Goal: Task Accomplishment & Management: Manage account settings

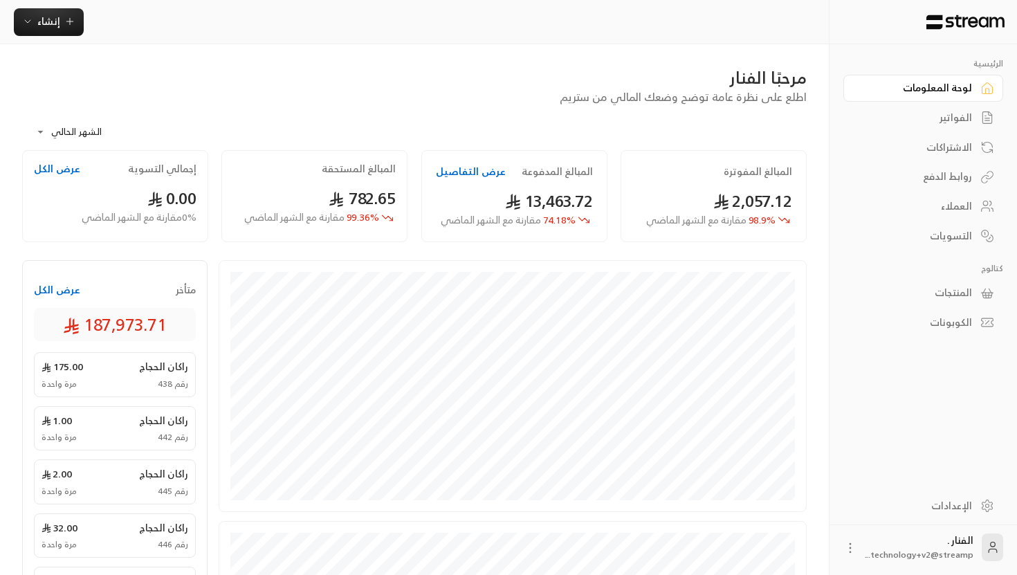
click at [946, 510] on div "الإعدادات" at bounding box center [915, 506] width 111 height 14
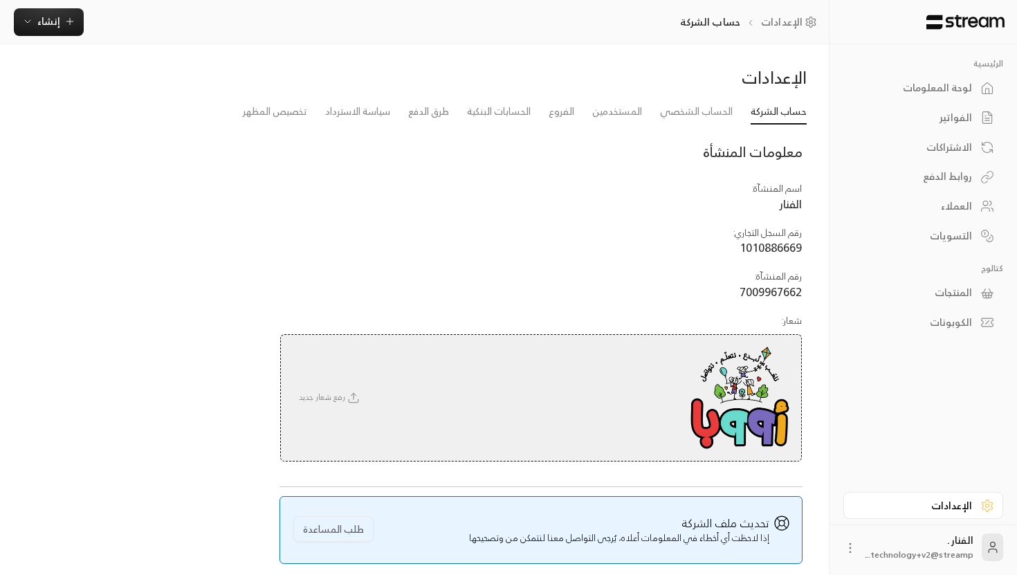
click at [339, 391] on span "رفع شعار جديد" at bounding box center [330, 397] width 77 height 14
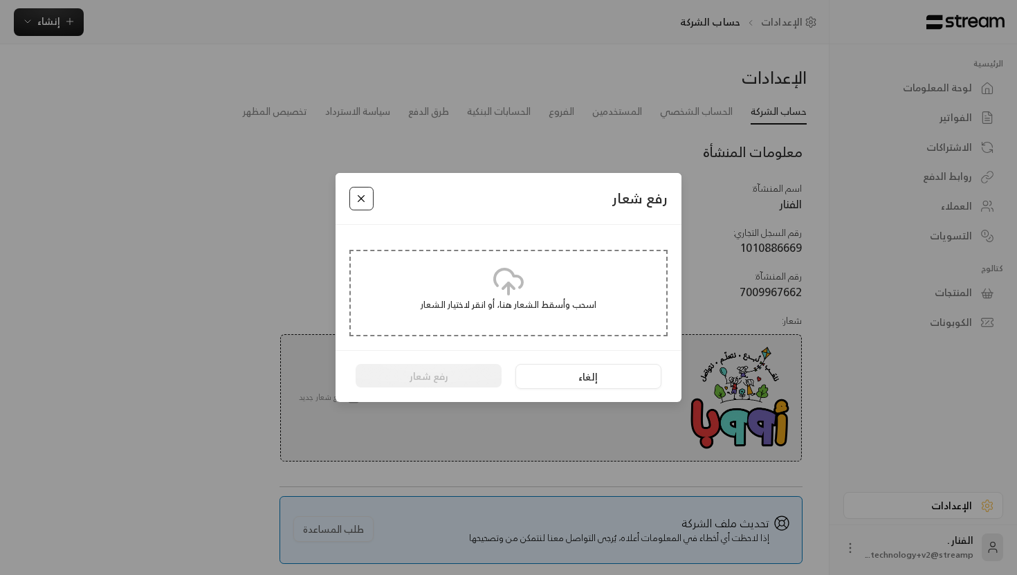
click at [361, 198] on button "Close" at bounding box center [361, 199] width 24 height 24
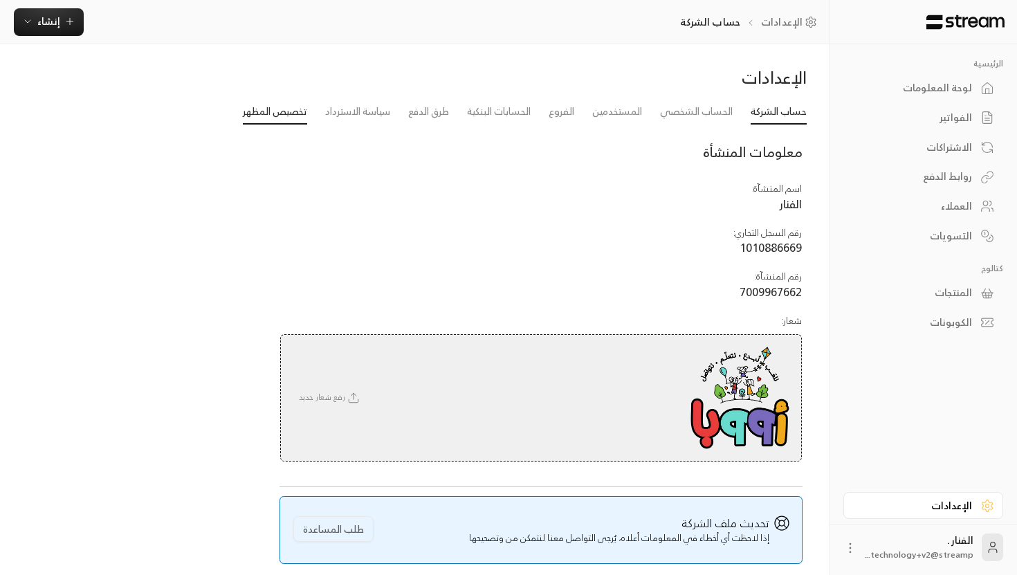
click at [279, 120] on link "تخصيص المظهر" at bounding box center [275, 112] width 64 height 25
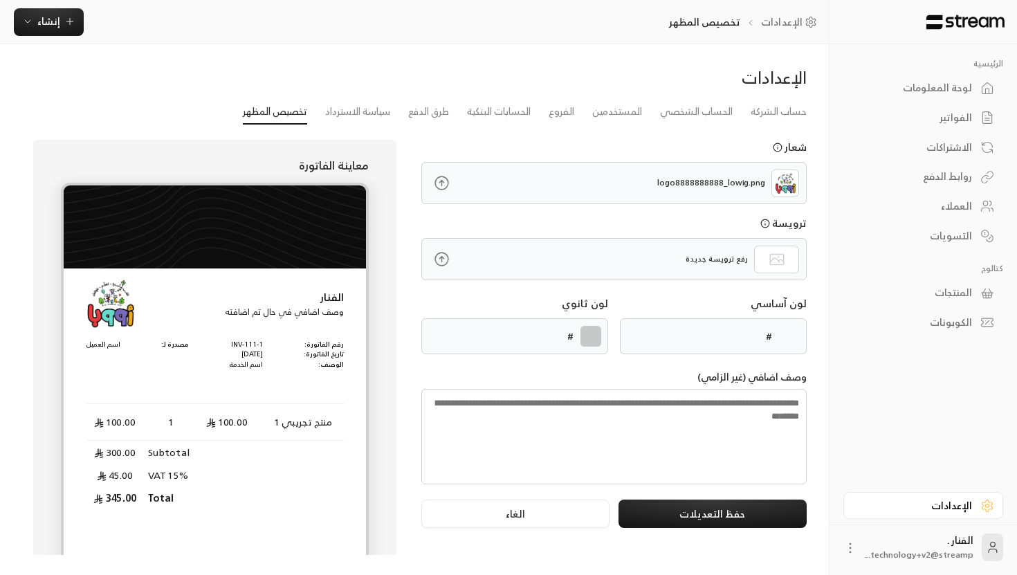
type input "******"
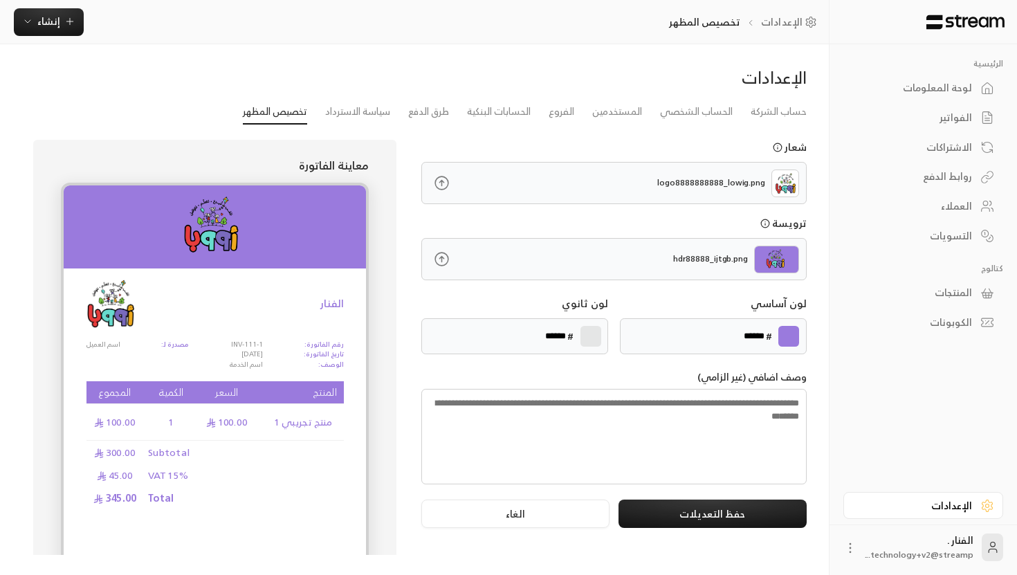
click at [611, 261] on div "hdr88888_ijtgb.png" at bounding box center [671, 259] width 269 height 41
click at [444, 260] on icon at bounding box center [441, 258] width 17 height 17
click at [0, 0] on input "file" at bounding box center [0, 0] width 0 height 0
click at [756, 111] on link "حساب الشركة" at bounding box center [778, 112] width 56 height 25
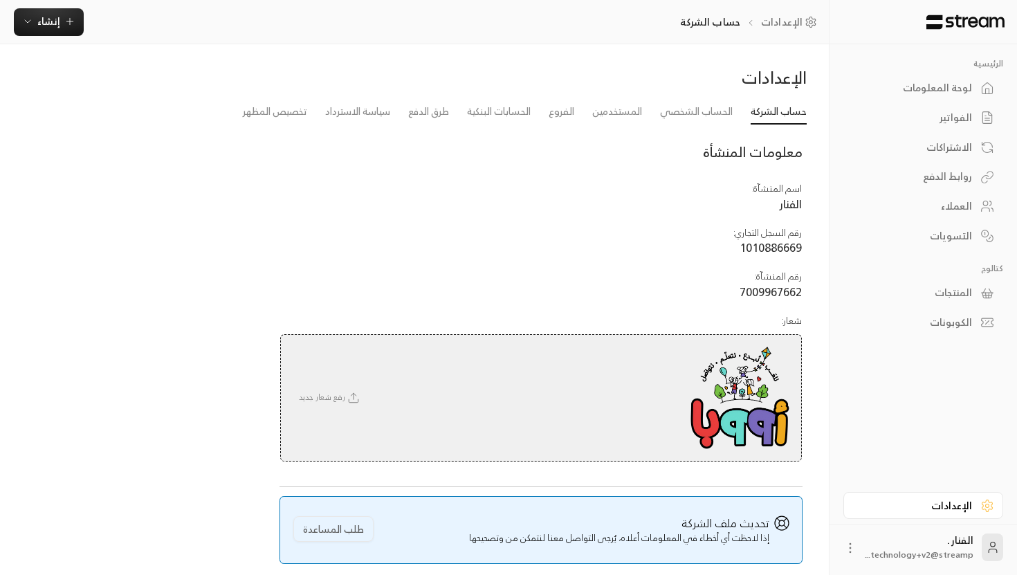
click at [315, 385] on div "رفع شعار جديد" at bounding box center [540, 397] width 521 height 127
click at [315, 390] on span "رفع شعار جديد" at bounding box center [330, 397] width 77 height 14
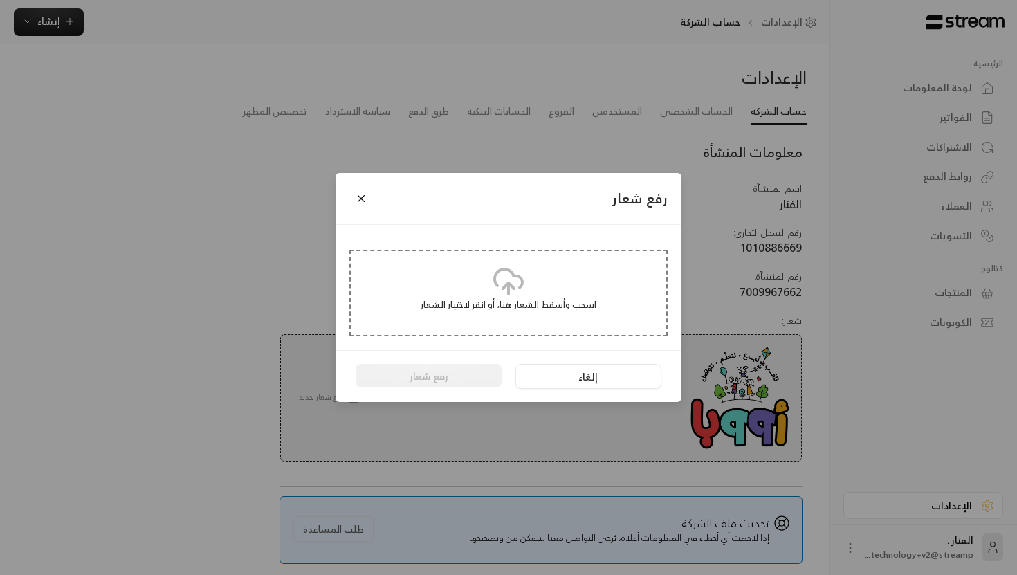
click at [501, 271] on icon at bounding box center [508, 278] width 28 height 18
click at [506, 286] on icon at bounding box center [508, 286] width 11 height 6
type input "**********"
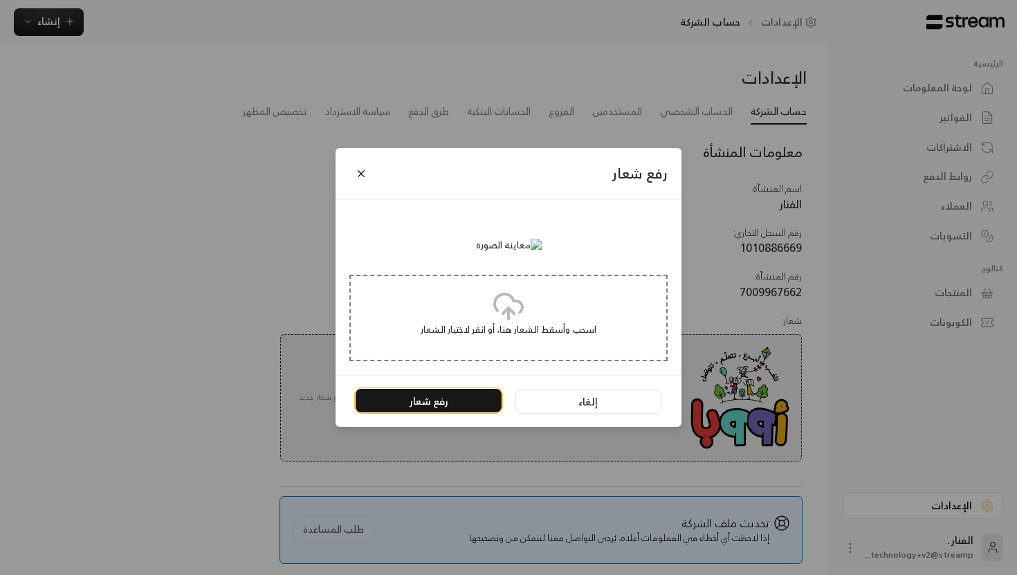
click at [441, 412] on button "رفع شعار" at bounding box center [428, 401] width 146 height 24
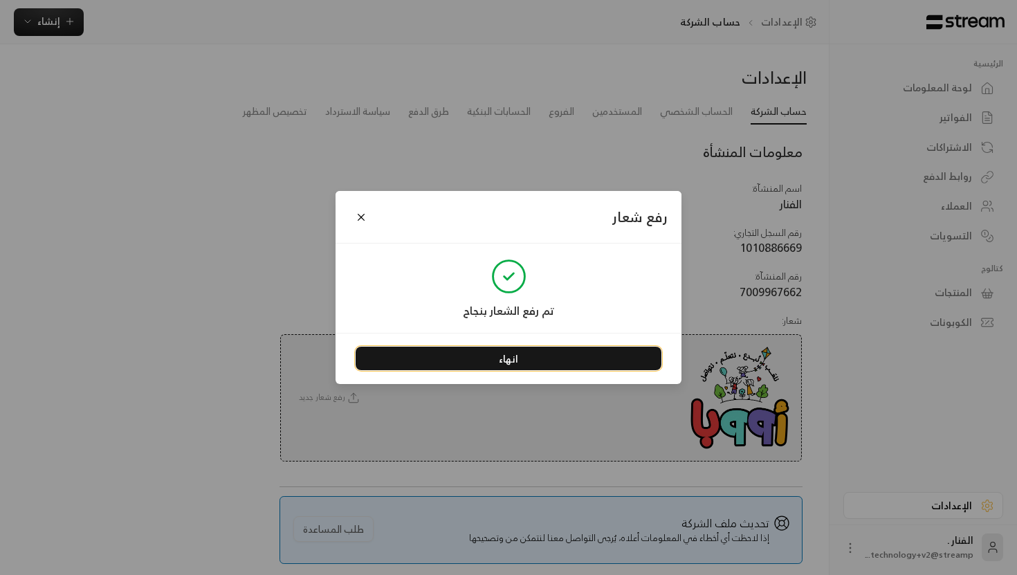
click at [516, 360] on button "انهاء" at bounding box center [508, 358] width 306 height 24
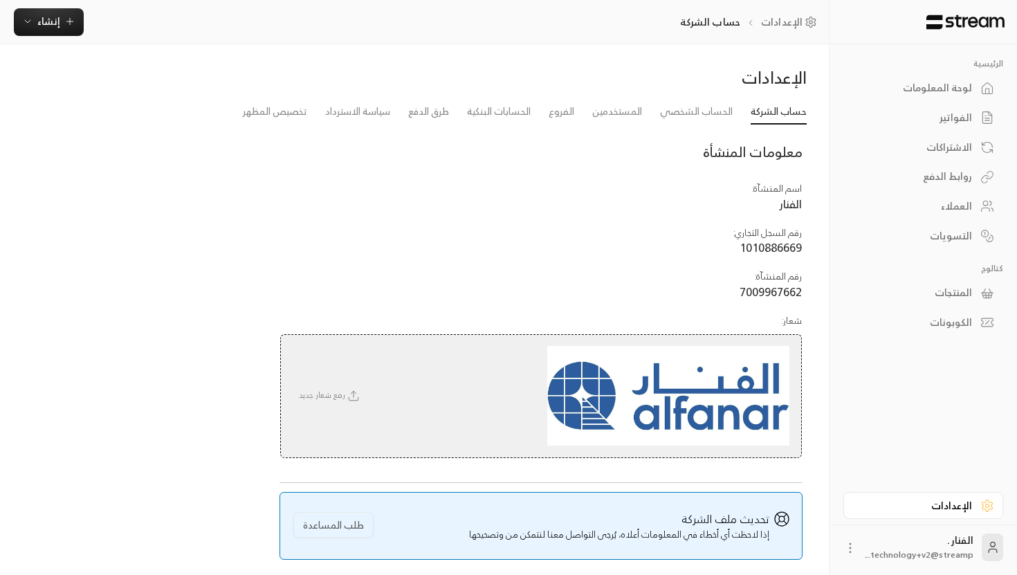
click at [353, 395] on line at bounding box center [353, 394] width 0 height 6
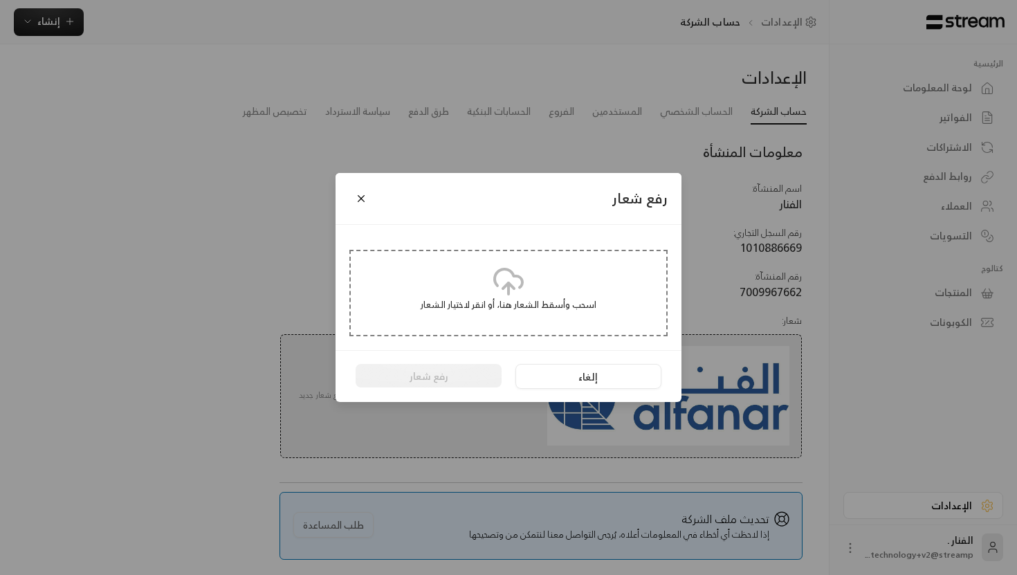
click at [482, 288] on div "اسحب وأسقط الشعار هنا، أو انقر لاختيار الشعار" at bounding box center [508, 293] width 318 height 86
click at [492, 291] on icon at bounding box center [508, 281] width 33 height 33
type input "**********"
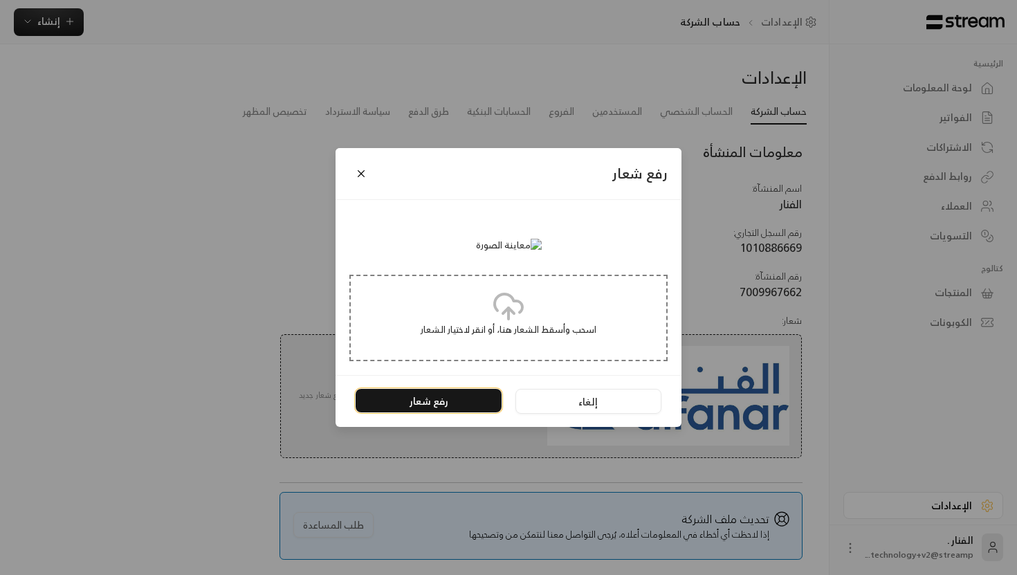
click at [396, 412] on button "رفع شعار" at bounding box center [428, 401] width 146 height 24
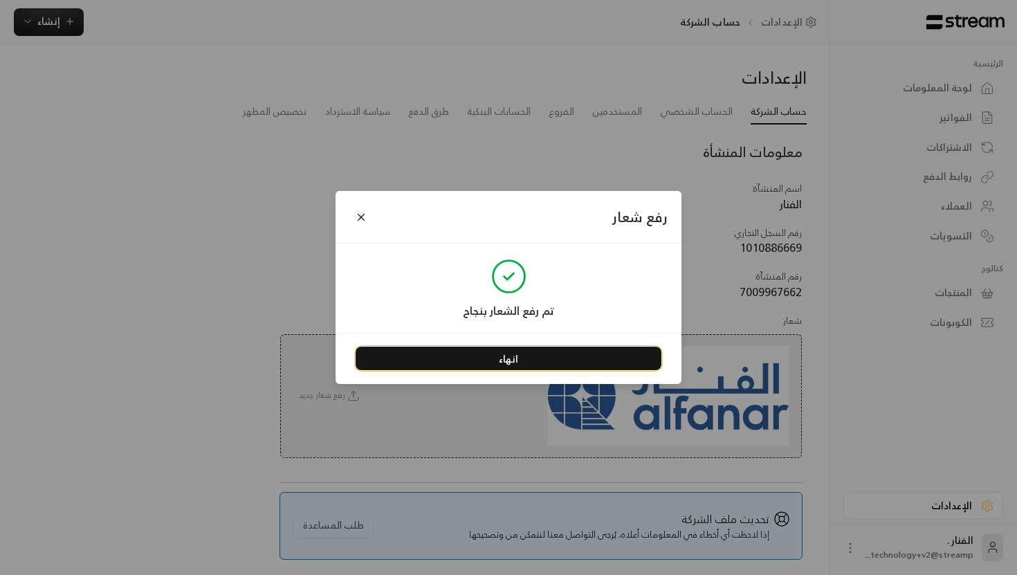
click at [512, 348] on button "انهاء" at bounding box center [508, 358] width 306 height 24
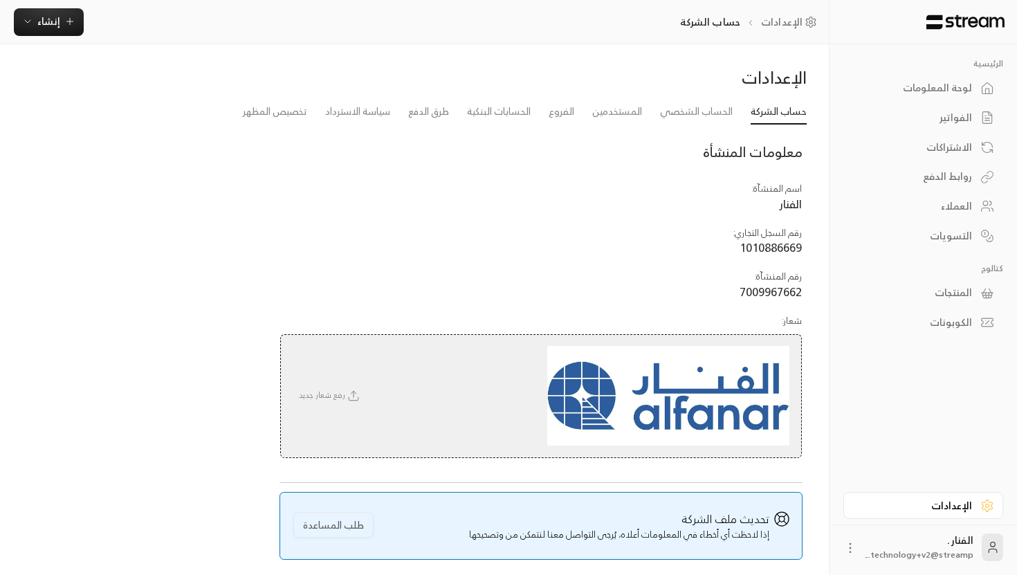
scroll to position [58, 0]
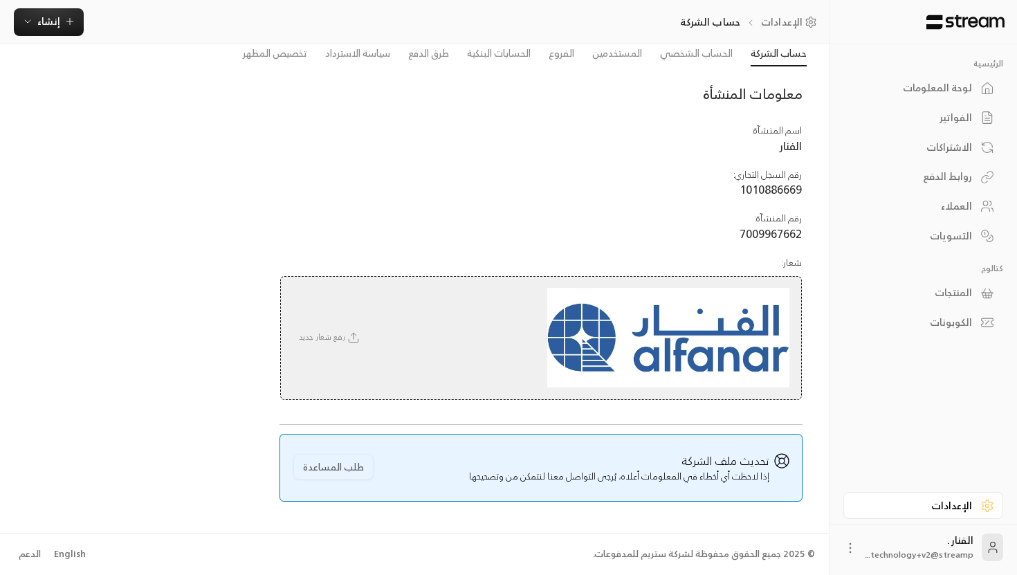
click at [339, 344] on span "رفع شعار جديد" at bounding box center [330, 337] width 77 height 14
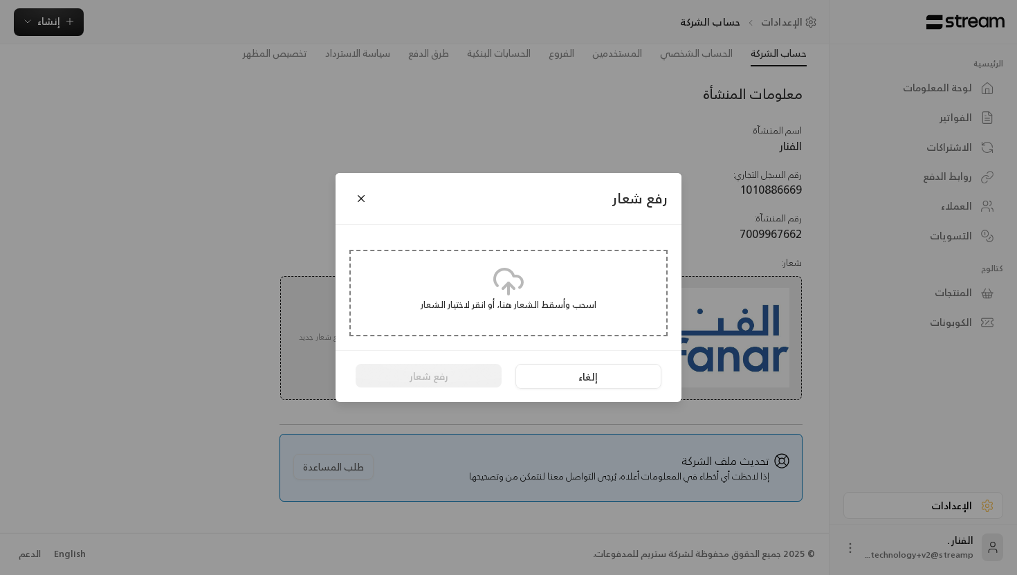
click at [457, 286] on div "اسحب وأسقط الشعار هنا، أو انقر لاختيار الشعار" at bounding box center [508, 293] width 318 height 86
type input "**********"
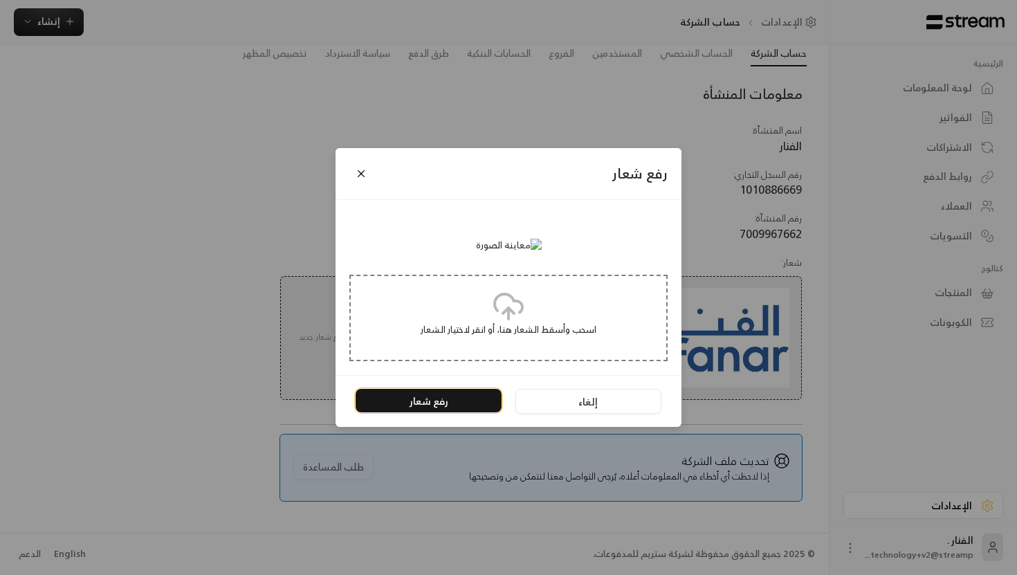
click at [442, 412] on button "رفع شعار" at bounding box center [428, 401] width 146 height 24
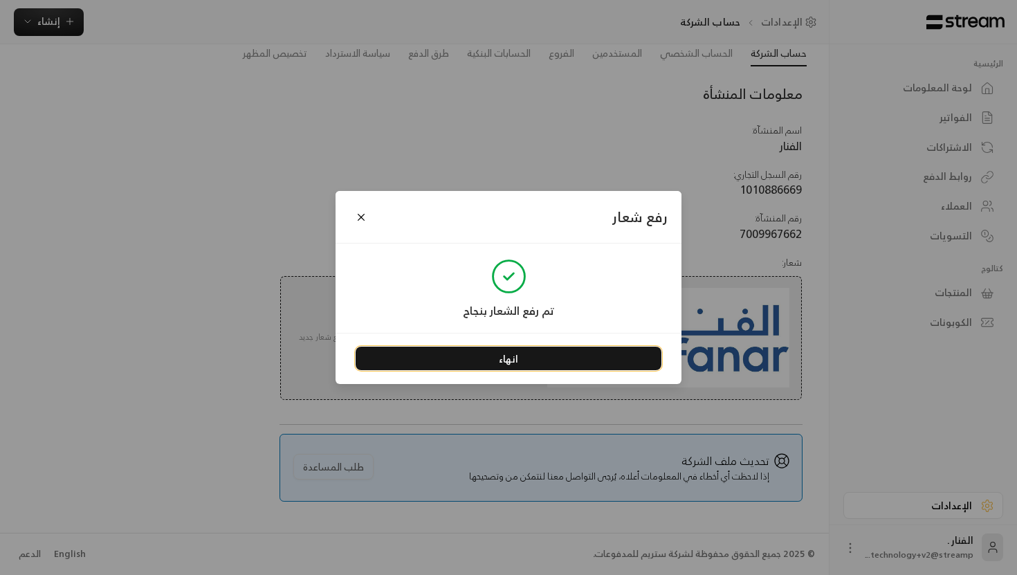
click at [503, 359] on button "انهاء" at bounding box center [508, 358] width 306 height 24
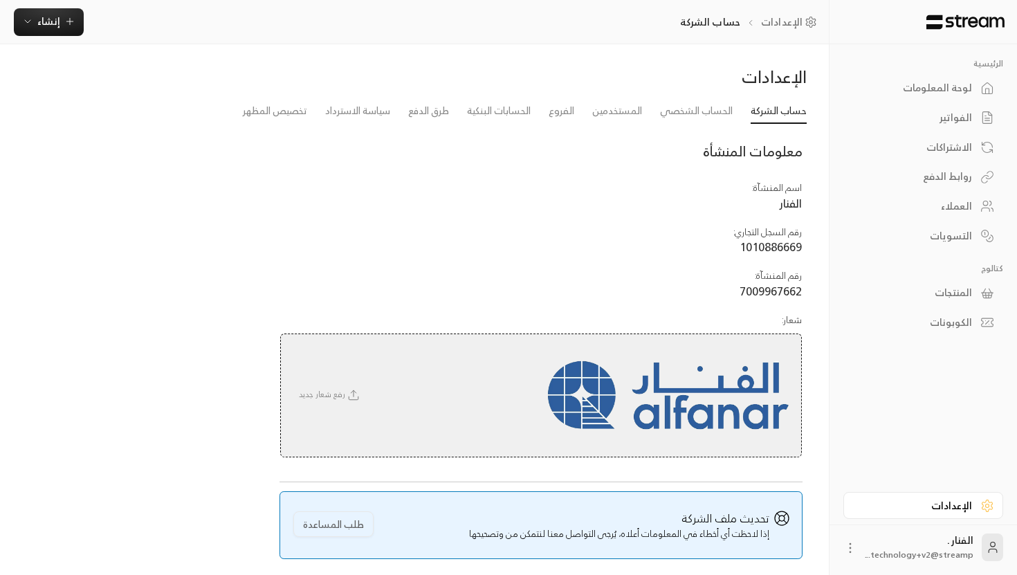
scroll to position [0, 0]
click at [293, 115] on link "تخصيص المظهر" at bounding box center [275, 112] width 64 height 25
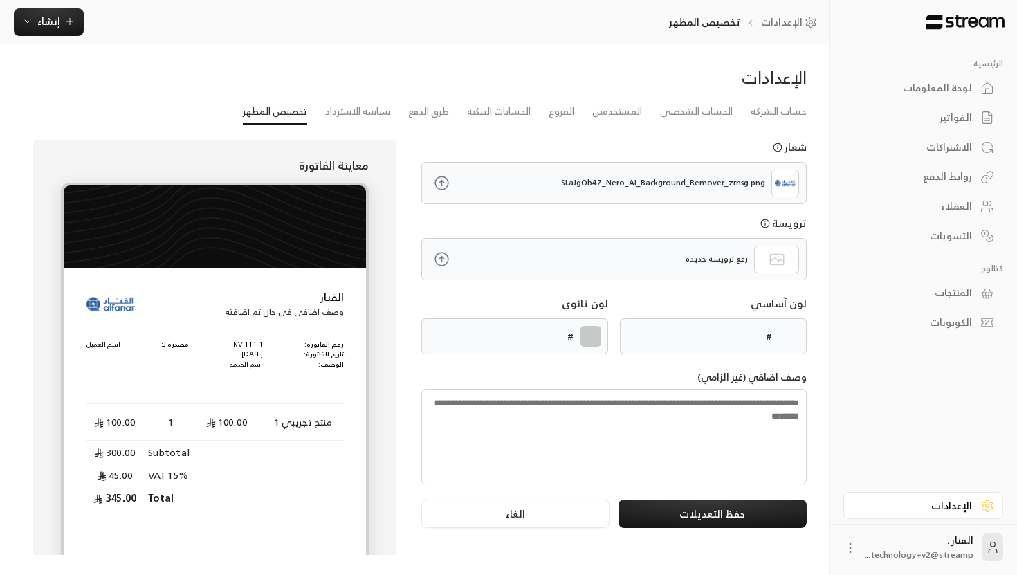
type input "******"
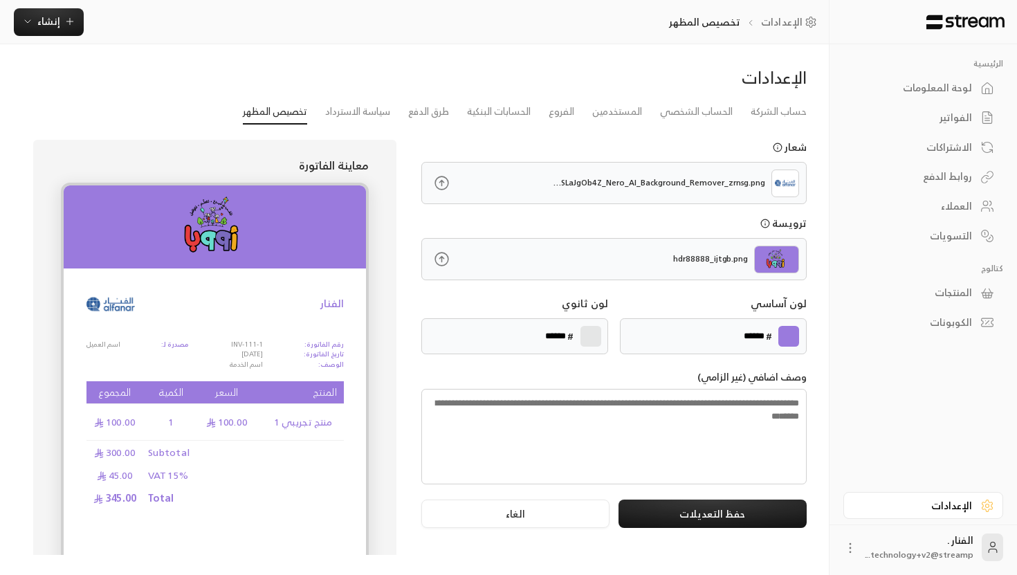
click at [782, 337] on label at bounding box center [788, 336] width 21 height 21
click at [0, 0] on input "*******" at bounding box center [0, 0] width 0 height 0
type input "******"
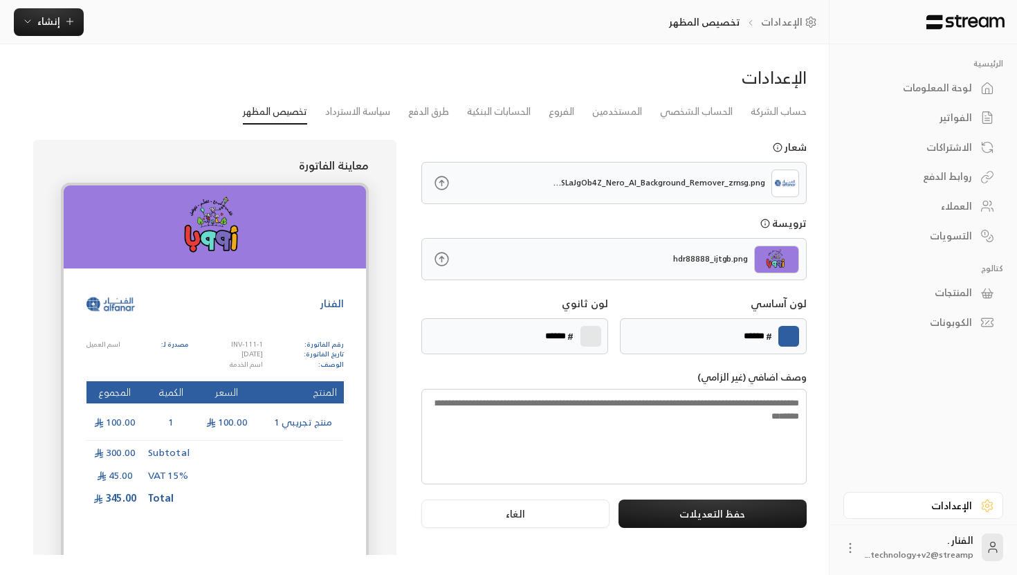
click at [589, 335] on label at bounding box center [590, 336] width 21 height 21
click at [0, 0] on input "*******" at bounding box center [0, 0] width 0 height 0
click at [780, 253] on img at bounding box center [776, 259] width 45 height 28
click at [779, 252] on img at bounding box center [776, 259] width 45 height 28
click at [436, 259] on icon at bounding box center [441, 258] width 17 height 17
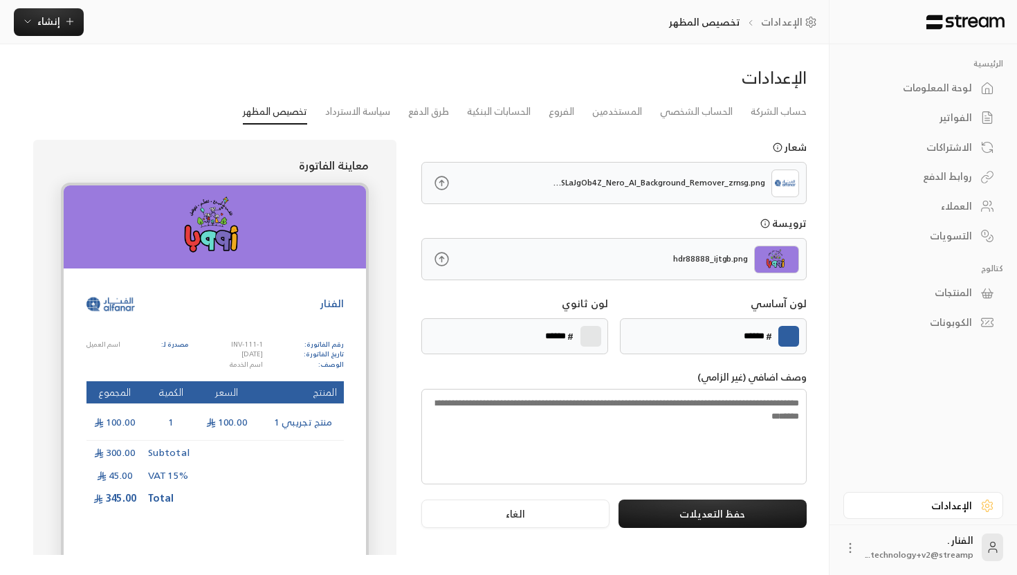
click at [0, 0] on input "file" at bounding box center [0, 0] width 0 height 0
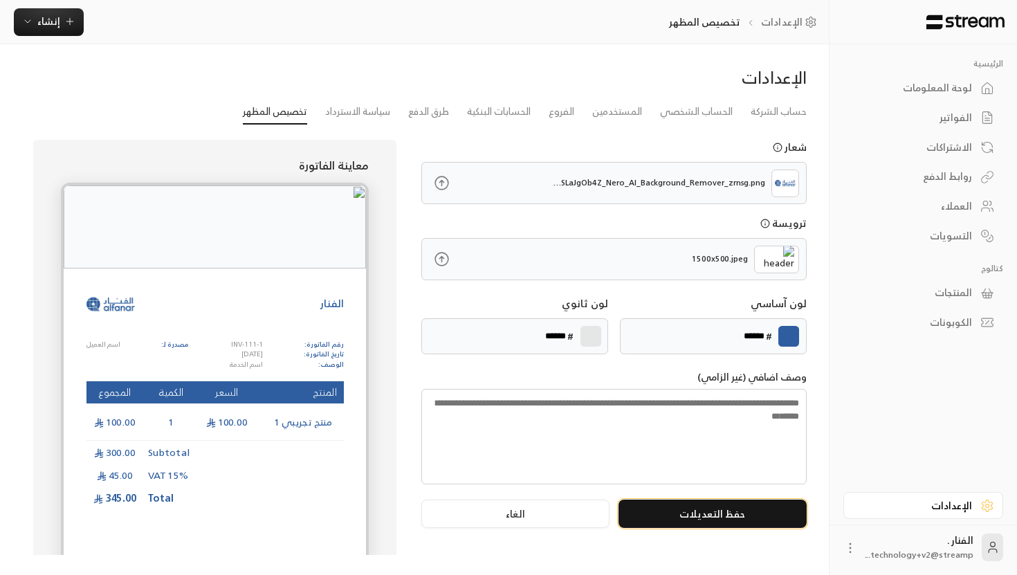
click at [705, 514] on button "حفظ التعديلات" at bounding box center [712, 513] width 188 height 28
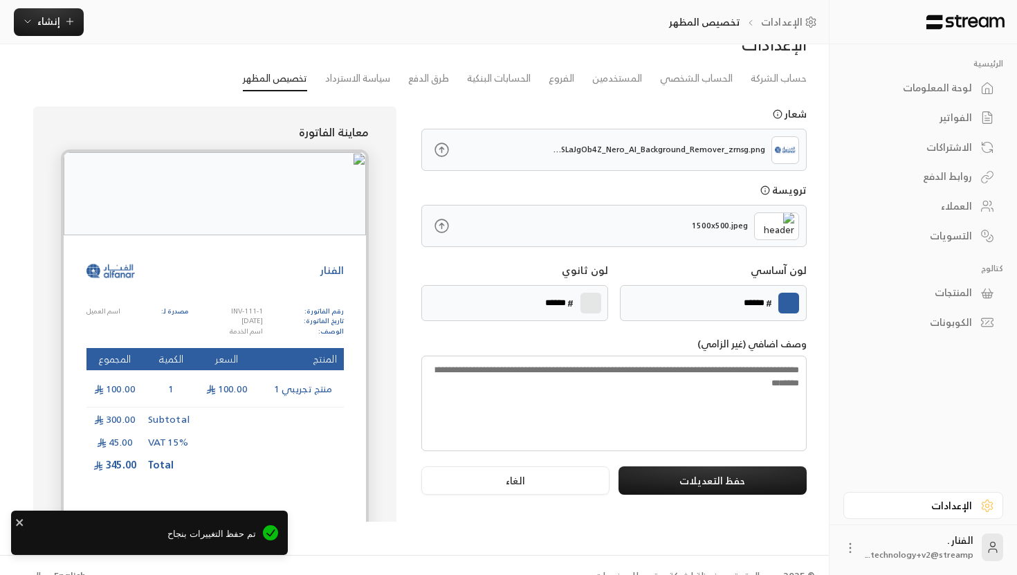
scroll to position [55, 0]
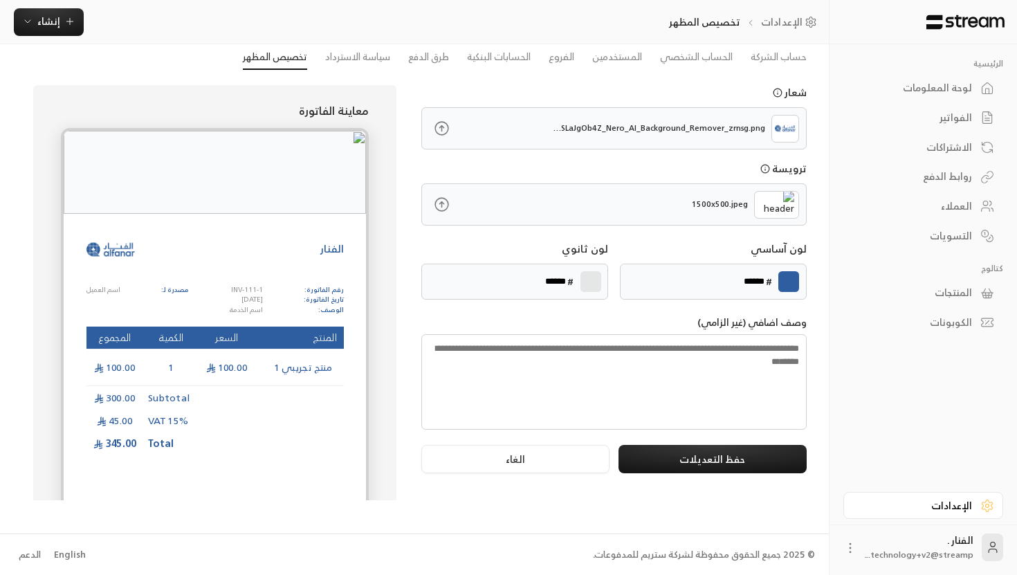
click at [855, 548] on icon at bounding box center [850, 548] width 14 height 14
click at [882, 542] on div at bounding box center [508, 287] width 1017 height 575
click at [64, 549] on div "English" at bounding box center [70, 555] width 32 height 14
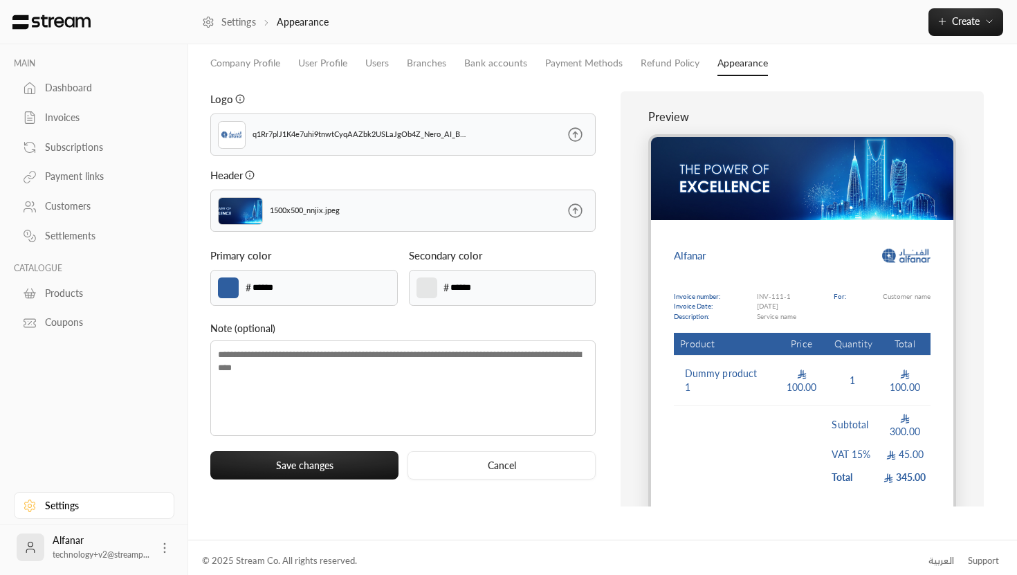
scroll to position [55, 0]
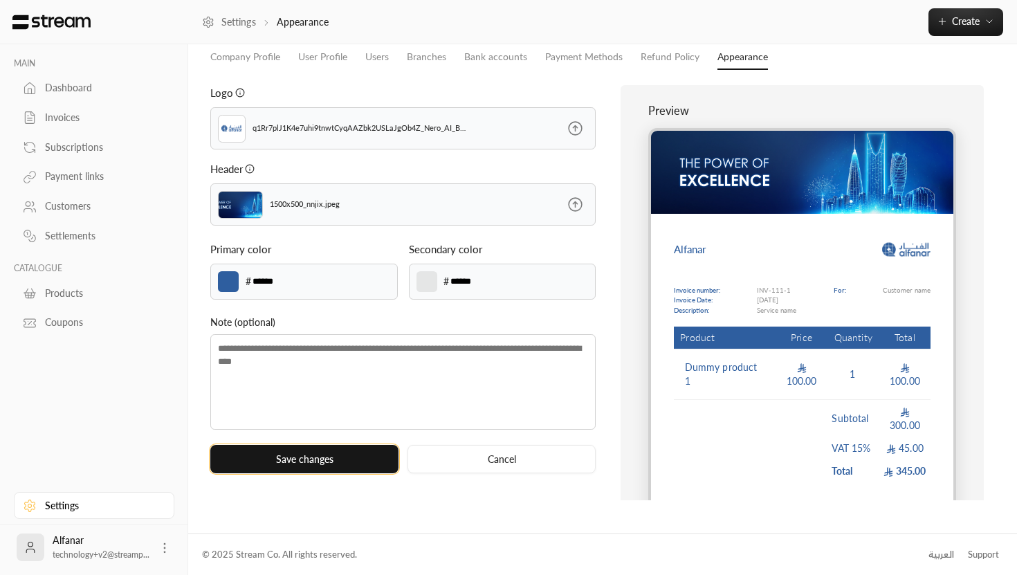
click at [365, 455] on button "Save changes" at bounding box center [304, 459] width 188 height 28
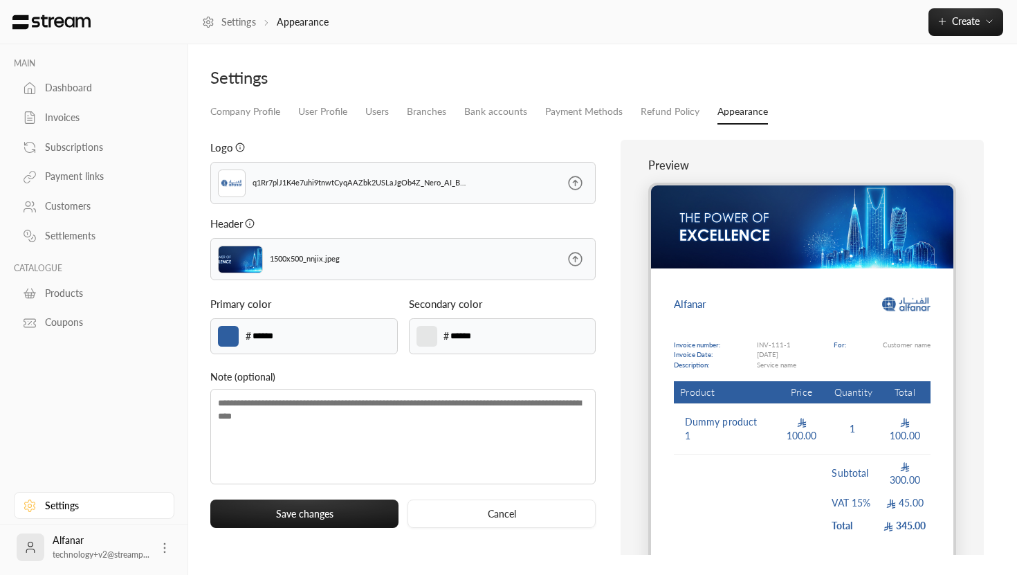
scroll to position [42, 0]
